Goal: Find specific page/section: Find specific page/section

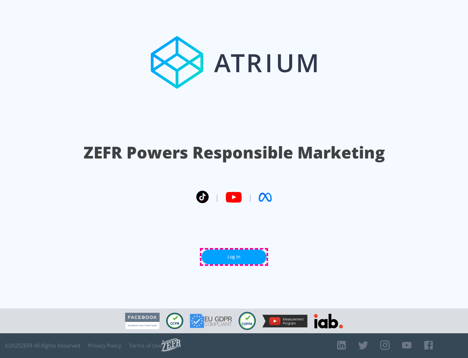
click at [234, 257] on link "Log In" at bounding box center [234, 256] width 65 height 15
